Goal: Task Accomplishment & Management: Manage account settings

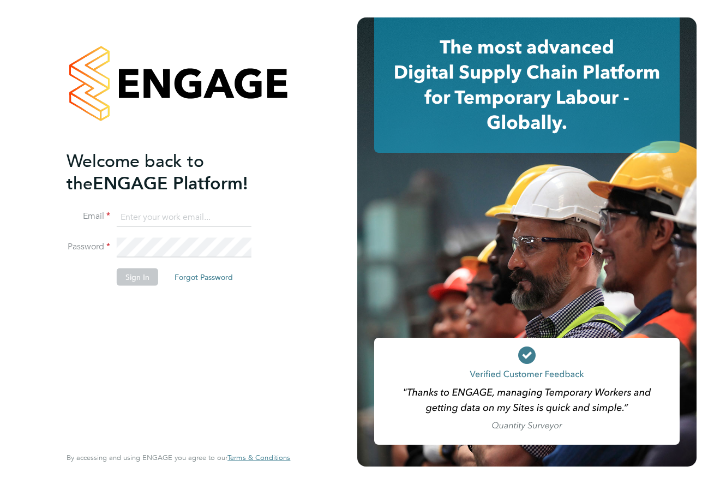
type input "tom.wood@uk.g4s.com"
click at [144, 279] on button "Sign In" at bounding box center [137, 276] width 41 height 17
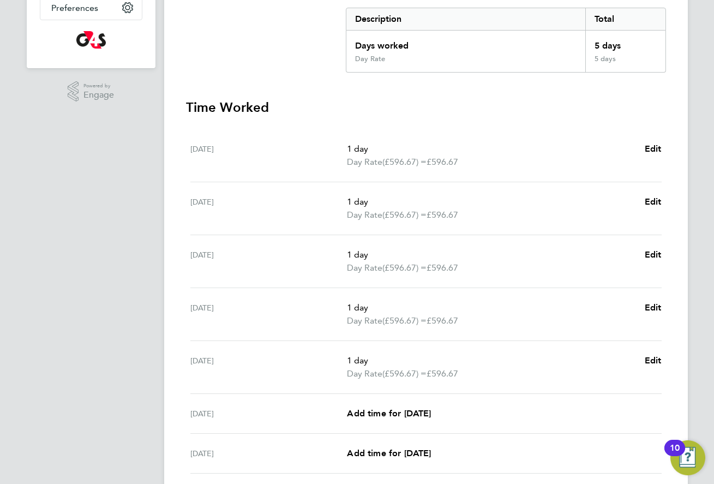
scroll to position [313, 0]
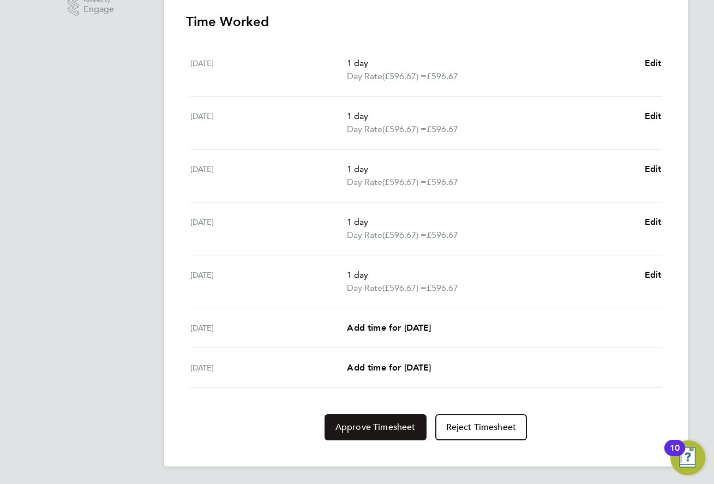
click at [392, 419] on button "Approve Timesheet" at bounding box center [376, 427] width 102 height 26
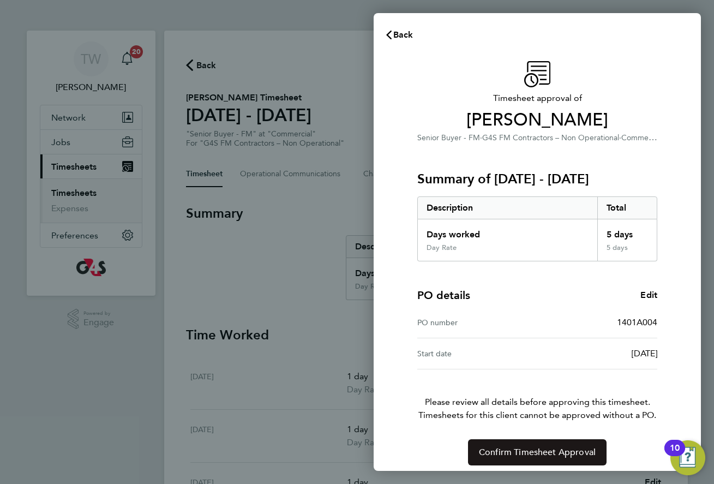
click at [495, 442] on button "Confirm Timesheet Approval" at bounding box center [537, 452] width 139 height 26
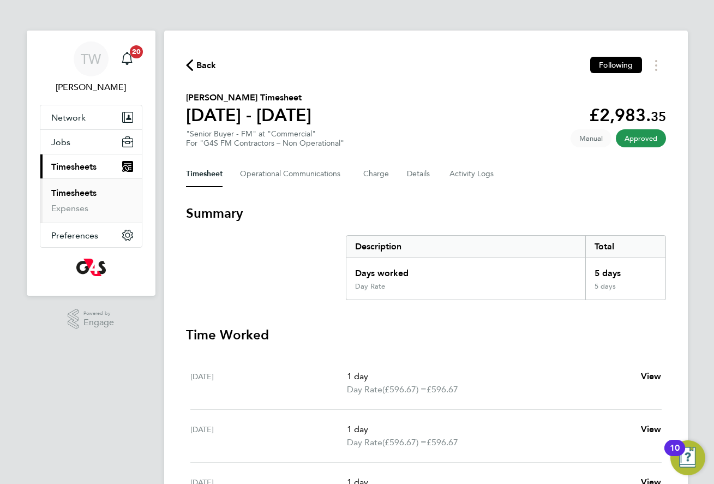
click at [88, 193] on link "Timesheets" at bounding box center [73, 193] width 45 height 10
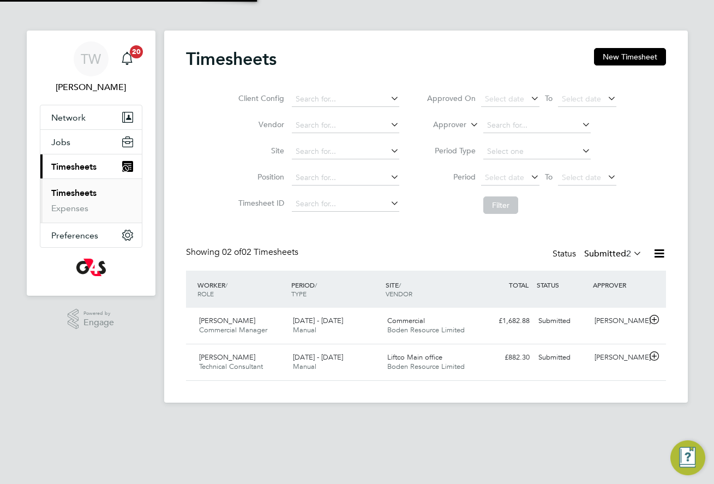
scroll to position [28, 95]
click at [443, 321] on div "Commercial Boden Resource Limited" at bounding box center [430, 325] width 94 height 27
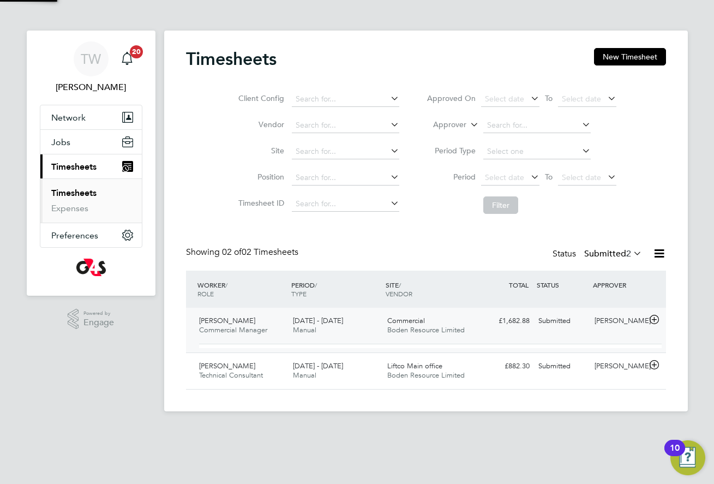
scroll to position [19, 106]
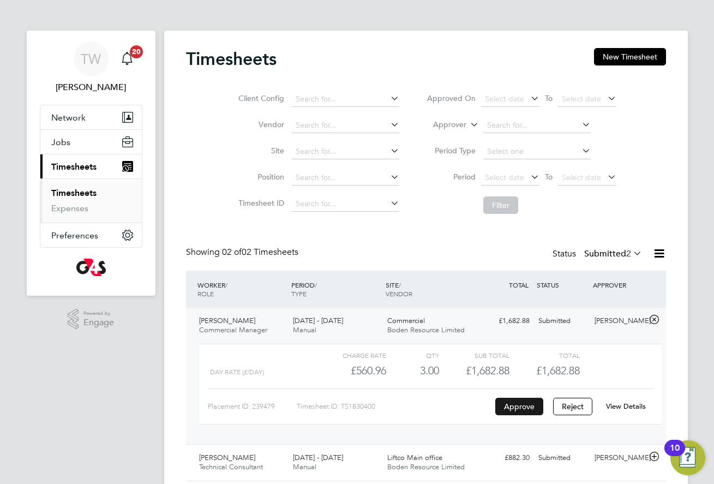
click at [510, 404] on button "Approve" at bounding box center [519, 406] width 48 height 17
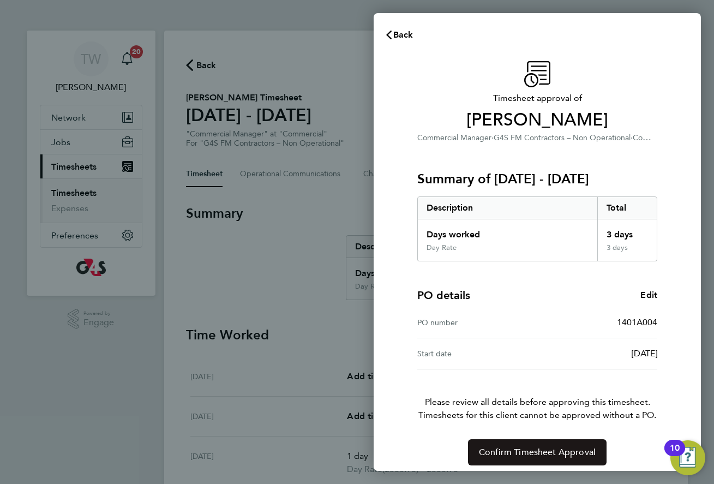
click at [490, 443] on button "Confirm Timesheet Approval" at bounding box center [537, 452] width 139 height 26
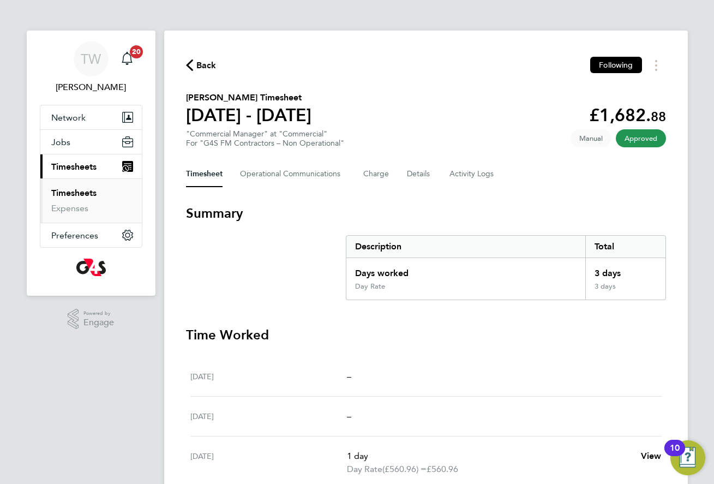
click at [89, 194] on link "Timesheets" at bounding box center [73, 193] width 45 height 10
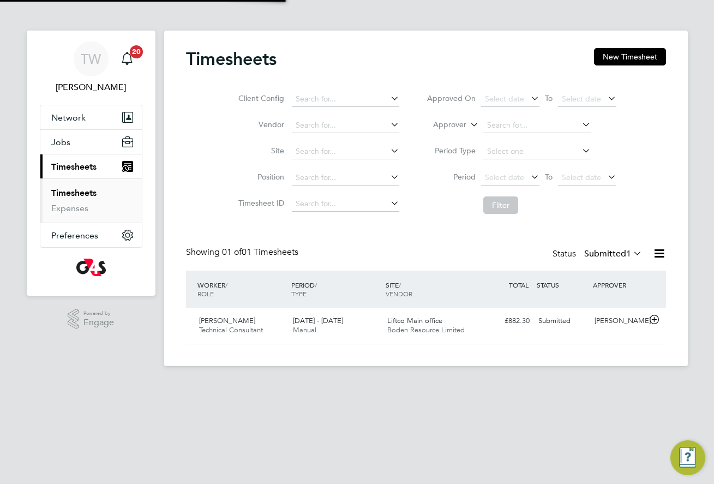
scroll to position [28, 95]
click at [456, 333] on span "Boden Resource Limited" at bounding box center [425, 329] width 77 height 9
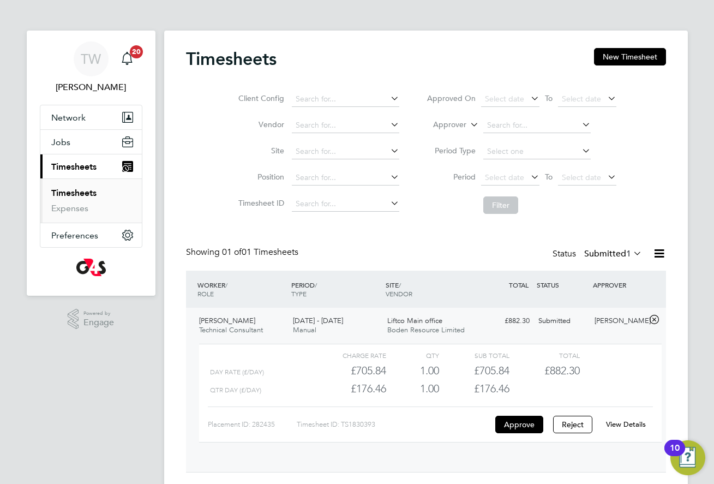
scroll to position [19, 106]
click at [501, 424] on button "Approve" at bounding box center [519, 424] width 48 height 17
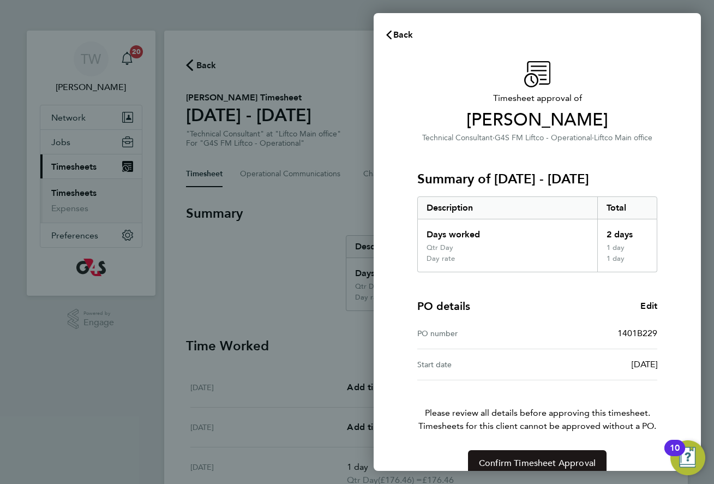
click at [501, 459] on span "Confirm Timesheet Approval" at bounding box center [537, 463] width 117 height 11
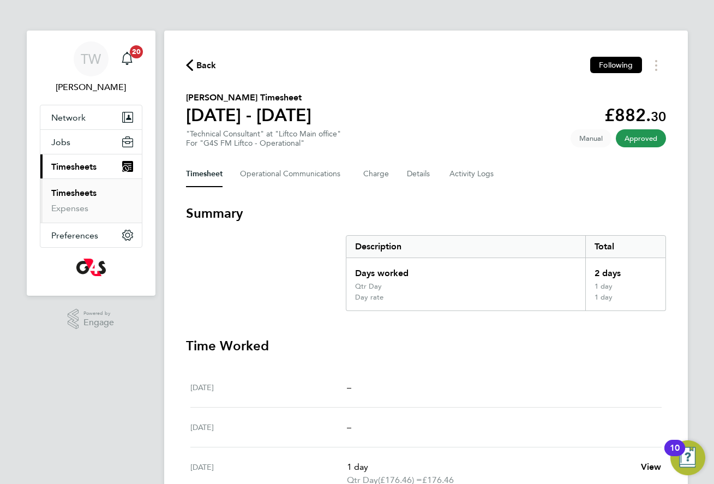
click at [80, 194] on link "Timesheets" at bounding box center [73, 193] width 45 height 10
